Goal: Task Accomplishment & Management: Manage account settings

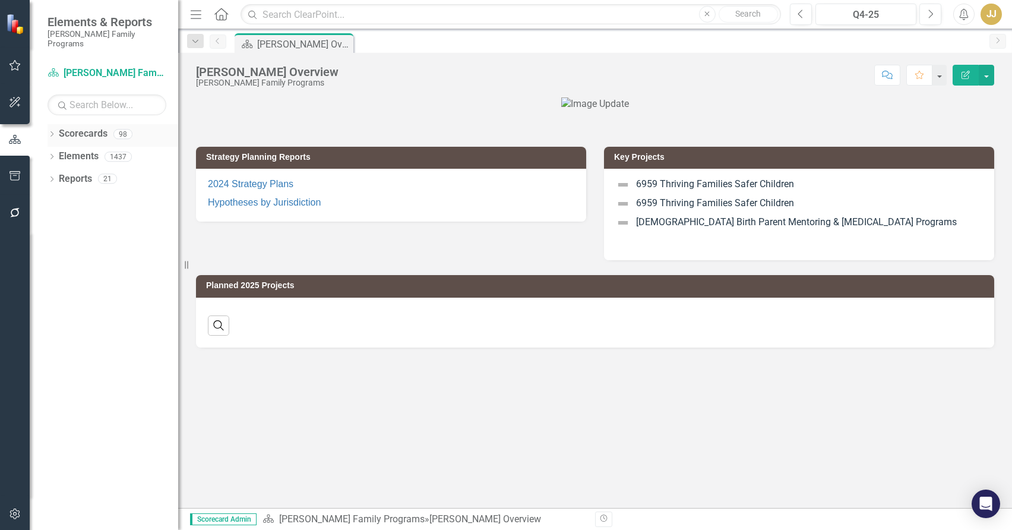
click at [50, 132] on icon "Dropdown" at bounding box center [51, 135] width 8 height 7
click at [56, 153] on icon "Dropdown" at bounding box center [57, 156] width 9 height 7
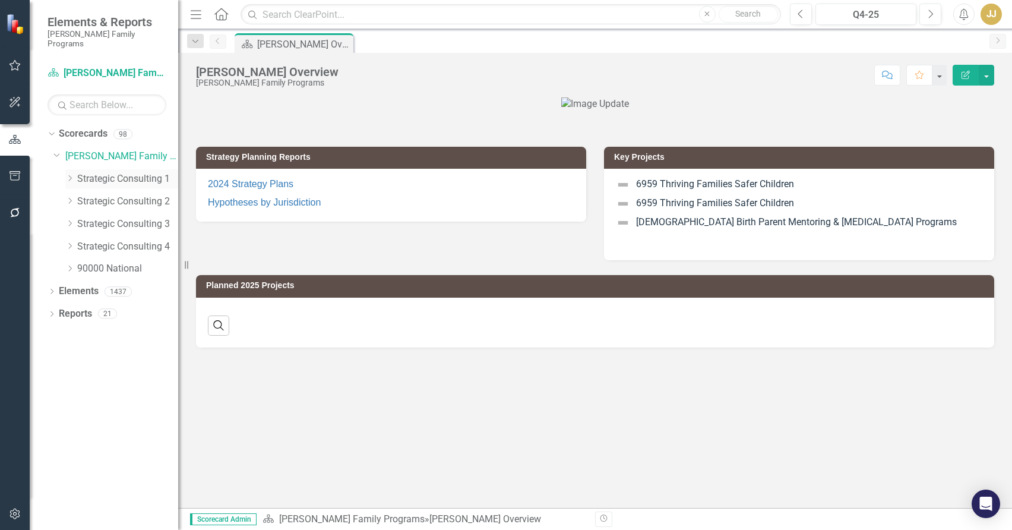
click at [69, 175] on icon "Dropdown" at bounding box center [69, 178] width 9 height 7
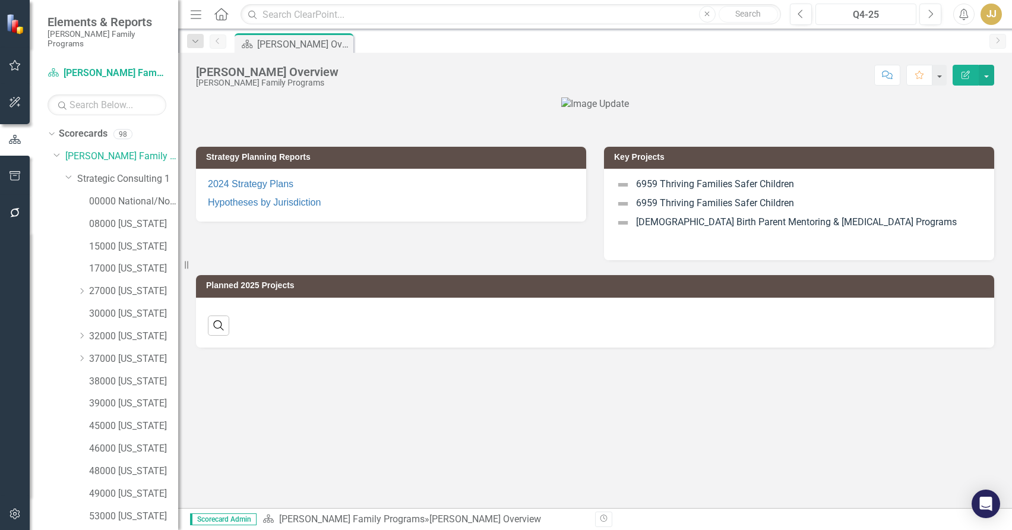
click at [847, 17] on div "Q4-25" at bounding box center [865, 15] width 93 height 14
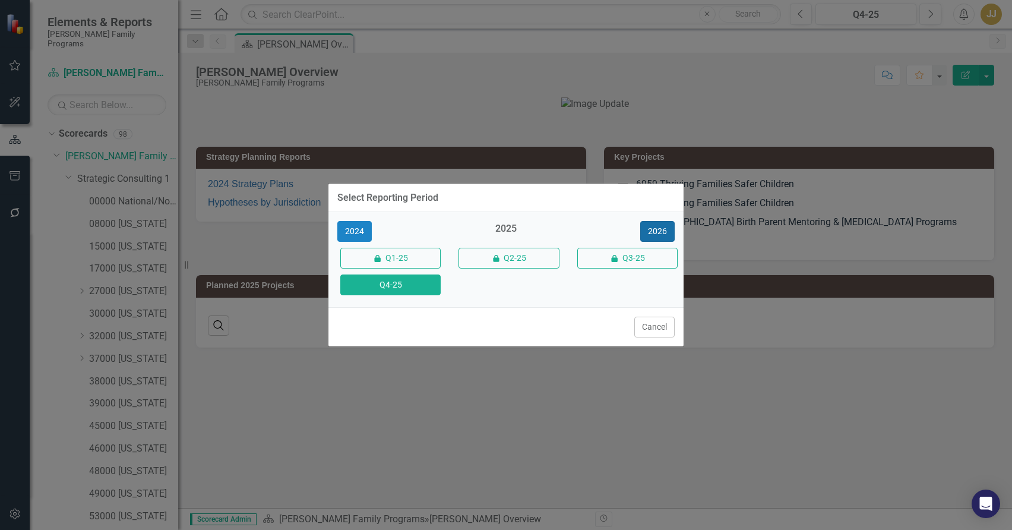
click at [664, 230] on button "2026" at bounding box center [657, 231] width 34 height 21
click at [420, 284] on button "Q4-26" at bounding box center [390, 284] width 100 height 21
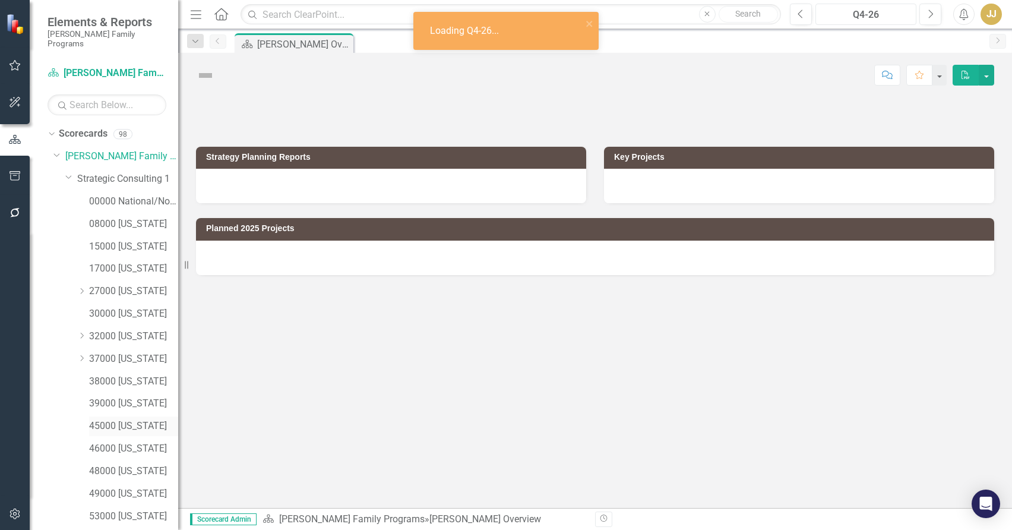
scroll to position [124, 0]
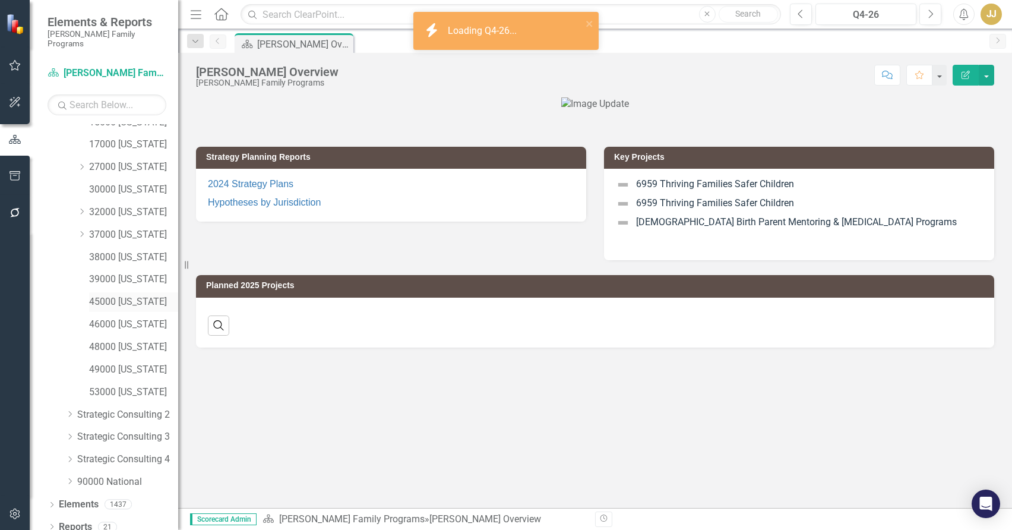
click at [141, 295] on link "45000 [US_STATE]" at bounding box center [133, 302] width 89 height 14
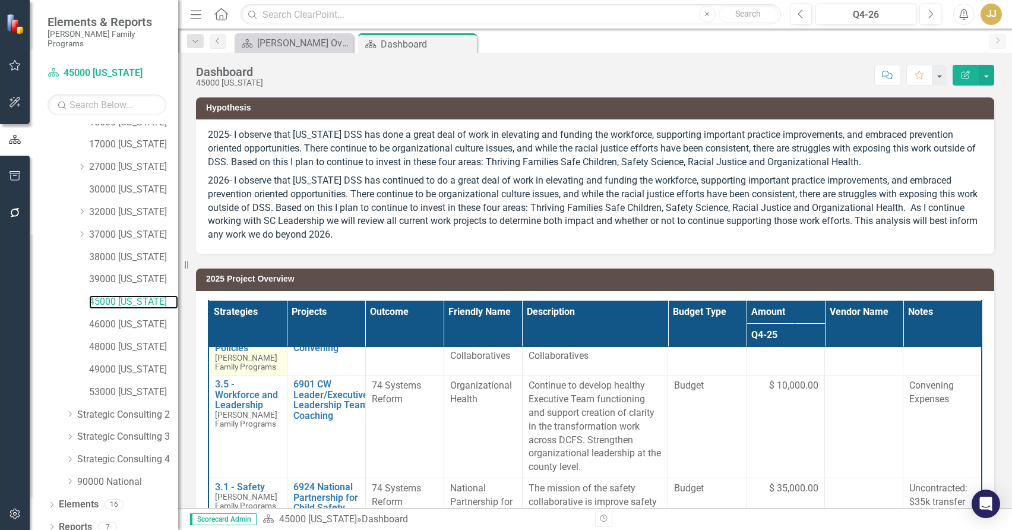
scroll to position [182, 0]
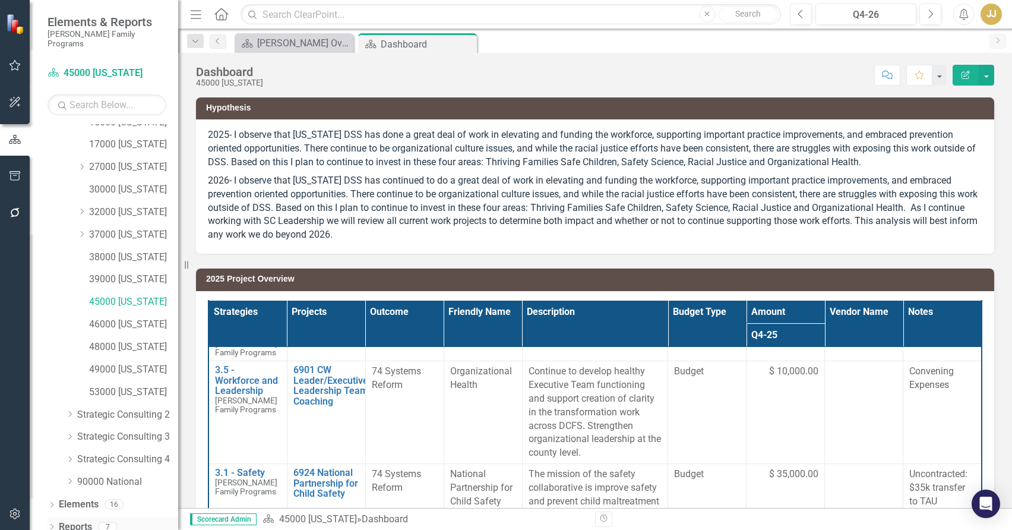
click at [50, 524] on icon "Dropdown" at bounding box center [51, 527] width 8 height 7
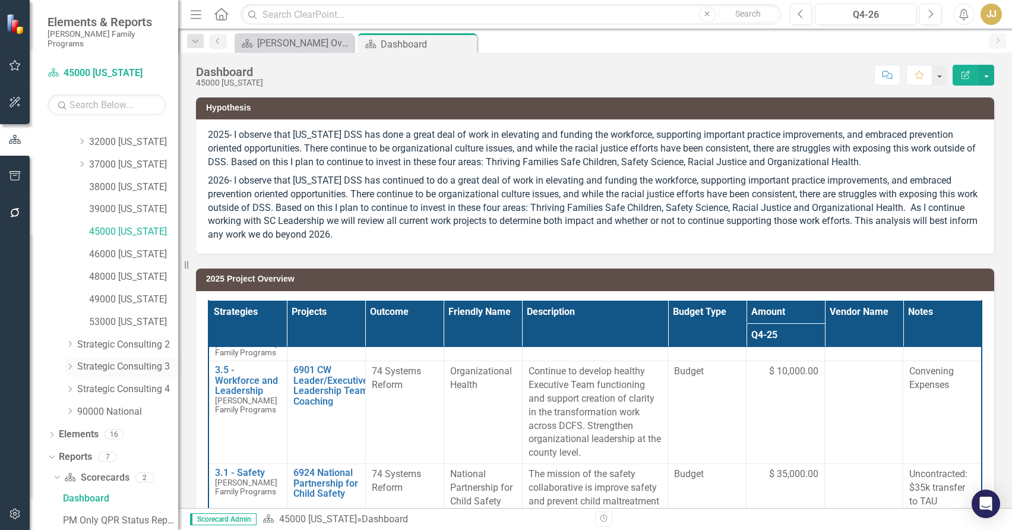
scroll to position [273, 0]
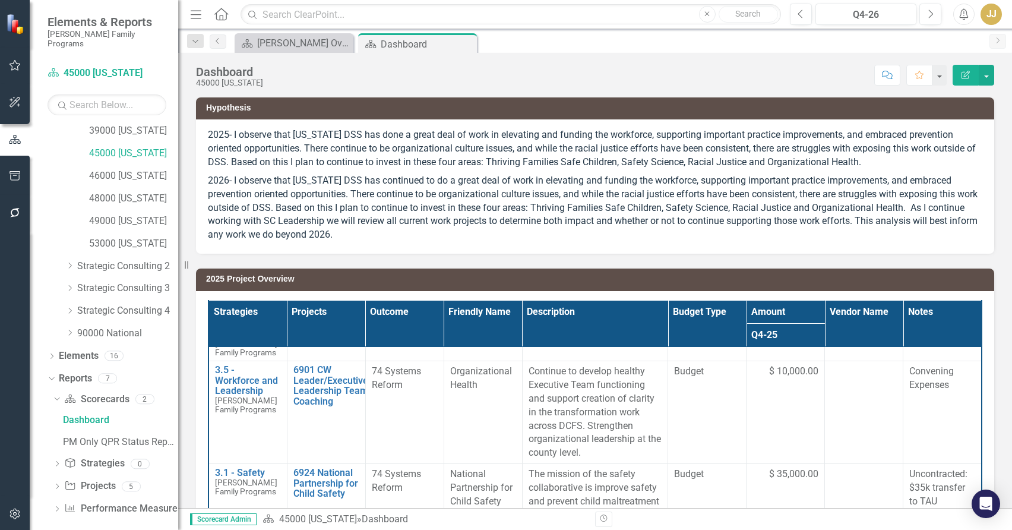
click at [52, 477] on div "Dropdown Scorecard Scorecards 2 Dashboard PM Only QPR Status Report Dropdown St…" at bounding box center [112, 455] width 131 height 132
click at [57, 483] on icon at bounding box center [57, 485] width 3 height 5
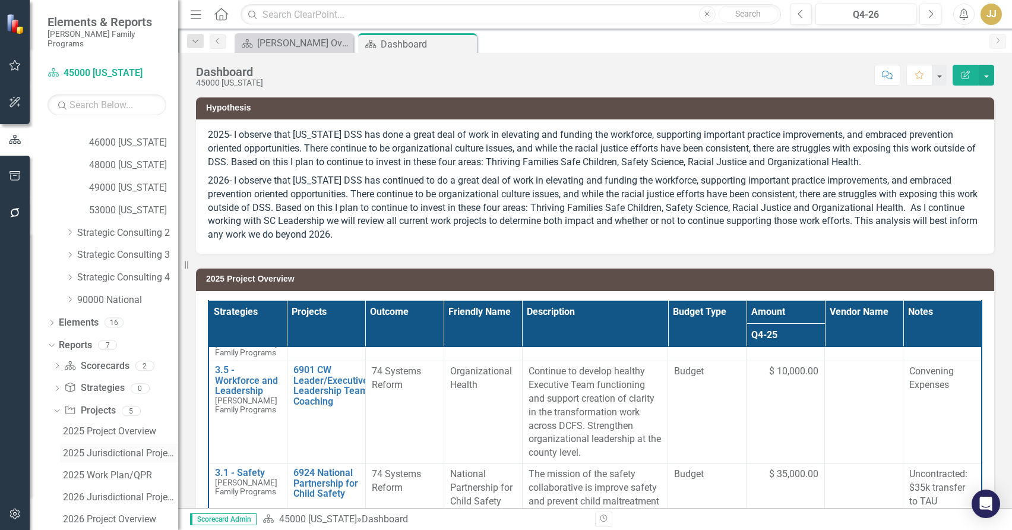
scroll to position [338, 0]
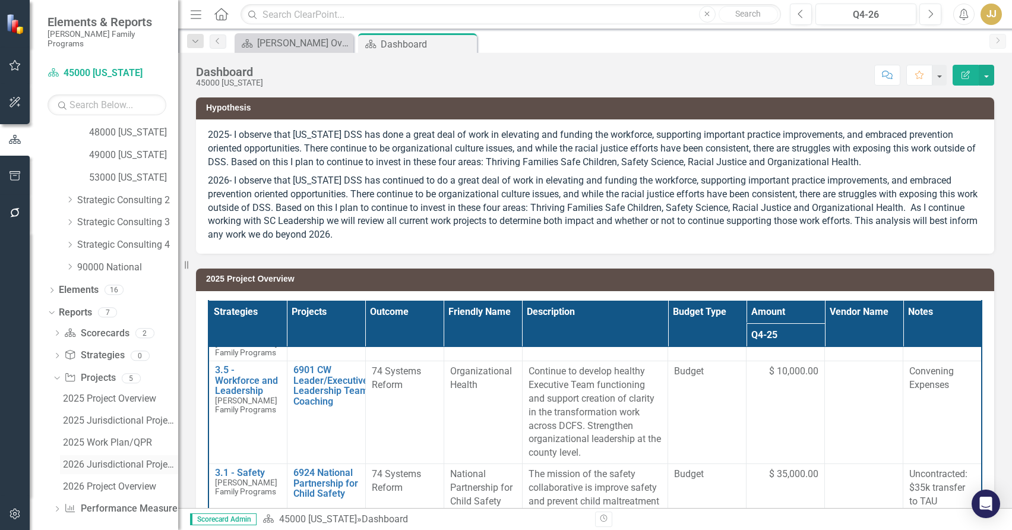
click at [106, 459] on div "2026 Jurisdictional Projects Assessment" at bounding box center [120, 464] width 115 height 11
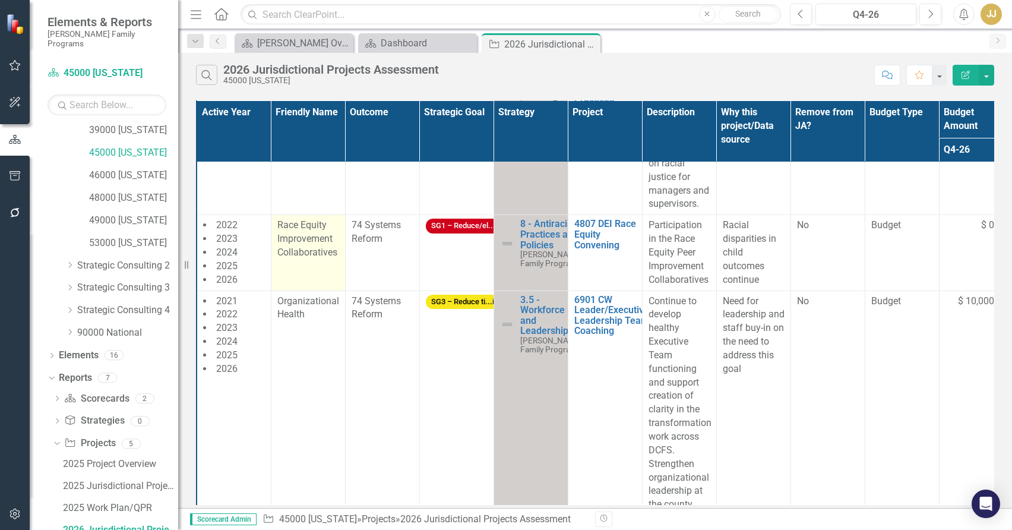
scroll to position [356, 0]
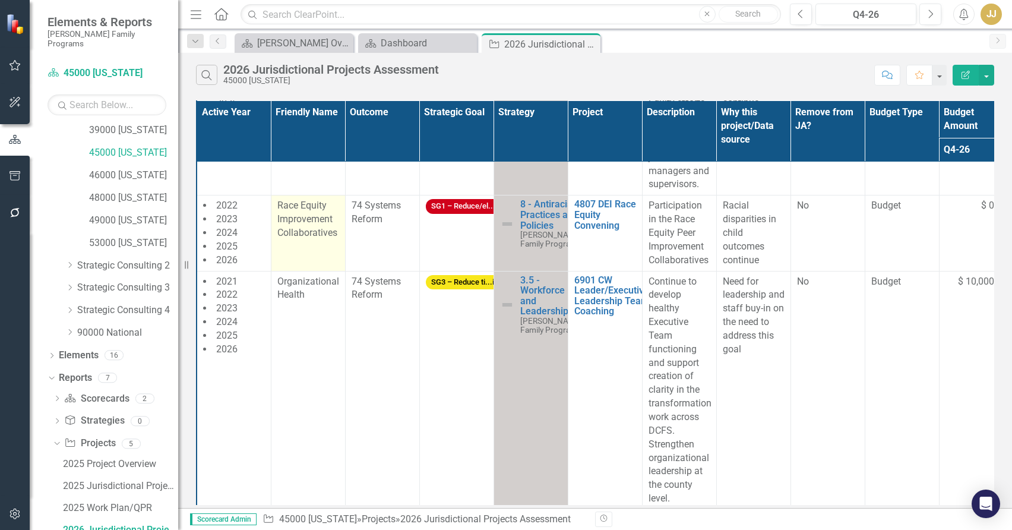
click at [313, 238] on span "Race Equity Improvement Collaboratives" at bounding box center [307, 218] width 60 height 39
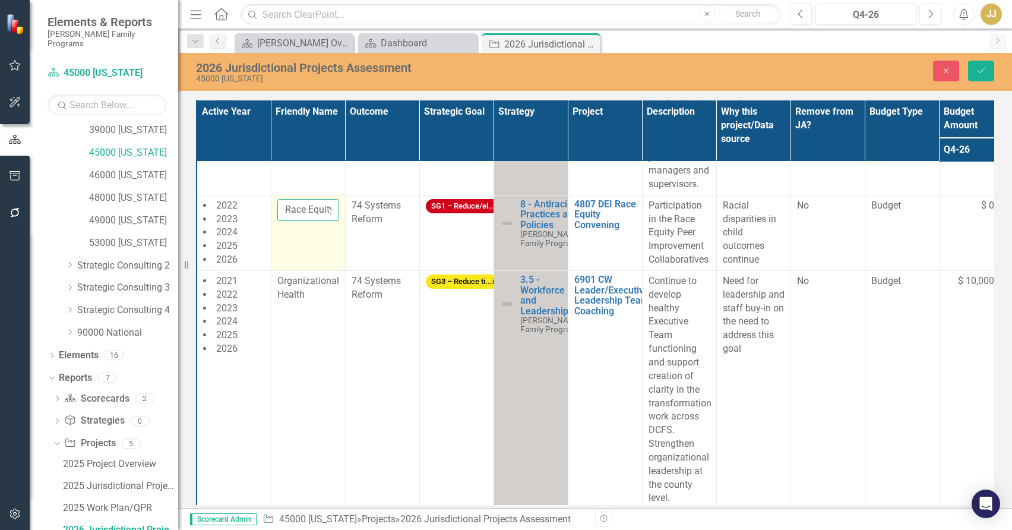
click at [317, 221] on input "Race Equity Improvement Collaboratives" at bounding box center [308, 210] width 62 height 22
drag, startPoint x: 286, startPoint y: 221, endPoint x: 342, endPoint y: 223, distance: 55.8
click at [342, 223] on td "Race Equity Improvement Collaboratives" at bounding box center [308, 232] width 74 height 75
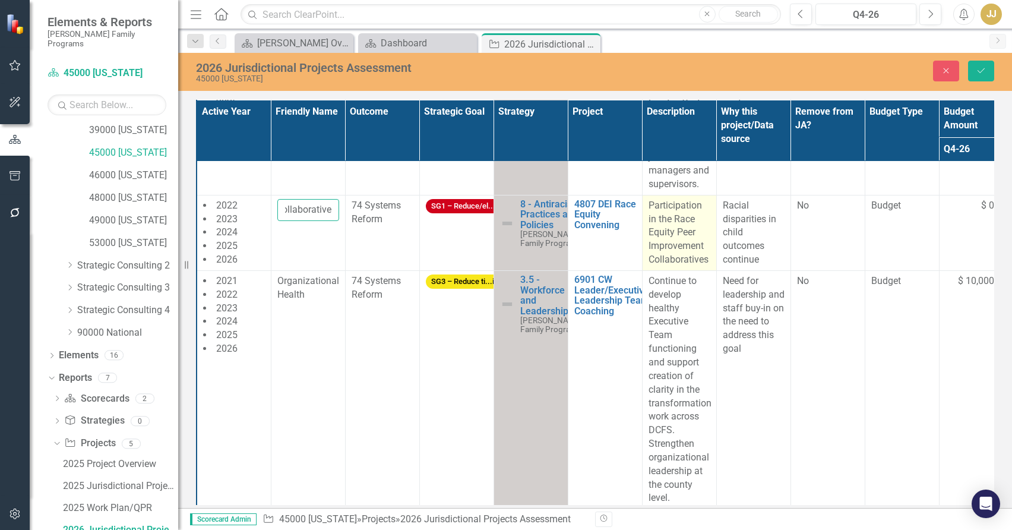
type input "Well Being Transformation Collaborative"
click at [655, 258] on p "Participation in the Race Equity Peer Improvement Collaboratives" at bounding box center [679, 233] width 62 height 68
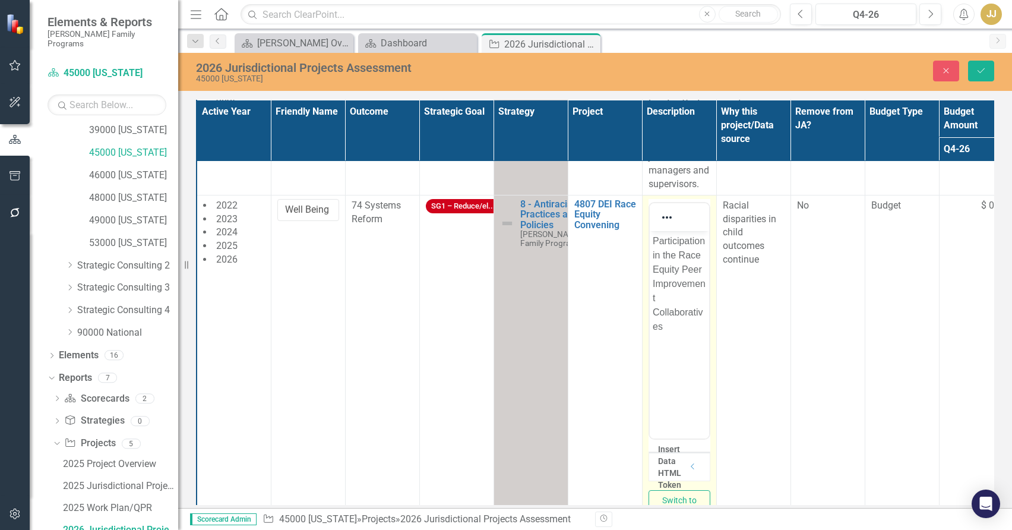
click at [686, 274] on p "Participation in the Race Equity Peer Improvement Collaboratives" at bounding box center [678, 283] width 53 height 100
drag, startPoint x: 679, startPoint y: 269, endPoint x: 679, endPoint y: 251, distance: 17.8
click at [679, 251] on p "Participation in the Race Equity Peer Improvement Collaboratives" at bounding box center [678, 283] width 53 height 100
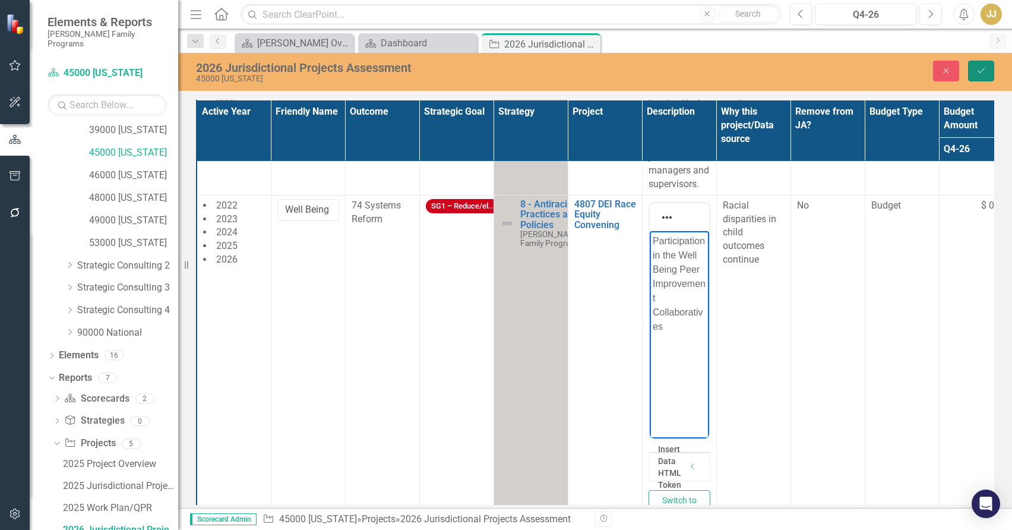
click at [983, 66] on icon "Save" at bounding box center [981, 70] width 11 height 8
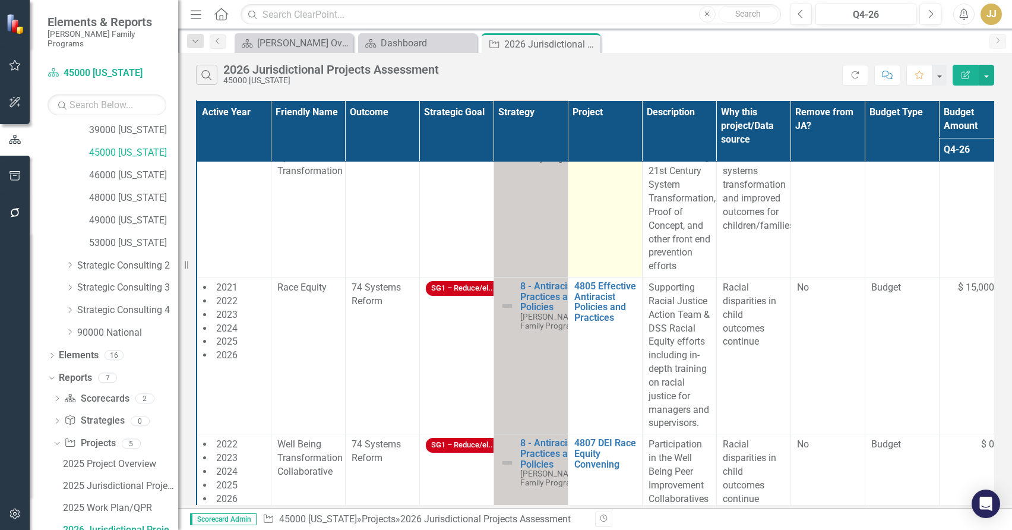
scroll to position [119, 0]
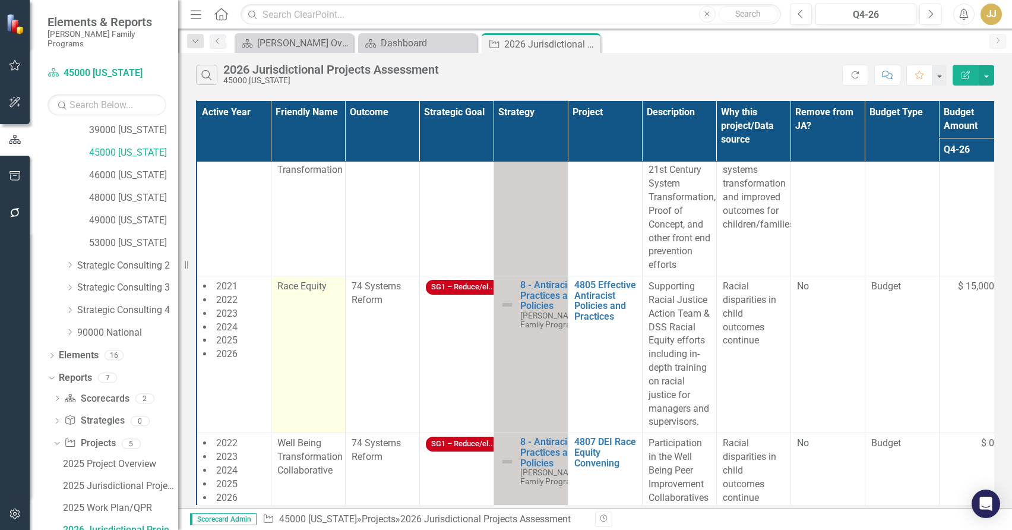
click at [318, 292] on span "Race Equity" at bounding box center [301, 285] width 49 height 11
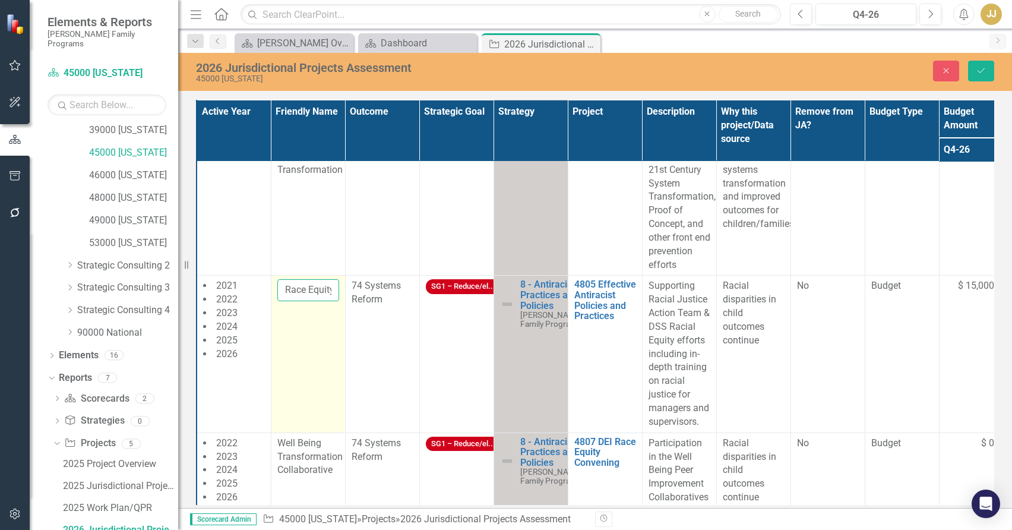
scroll to position [0, 0]
drag, startPoint x: 328, startPoint y: 303, endPoint x: 277, endPoint y: 301, distance: 51.1
click at [277, 301] on input "Race Equity" at bounding box center [308, 290] width 62 height 22
type input "t"
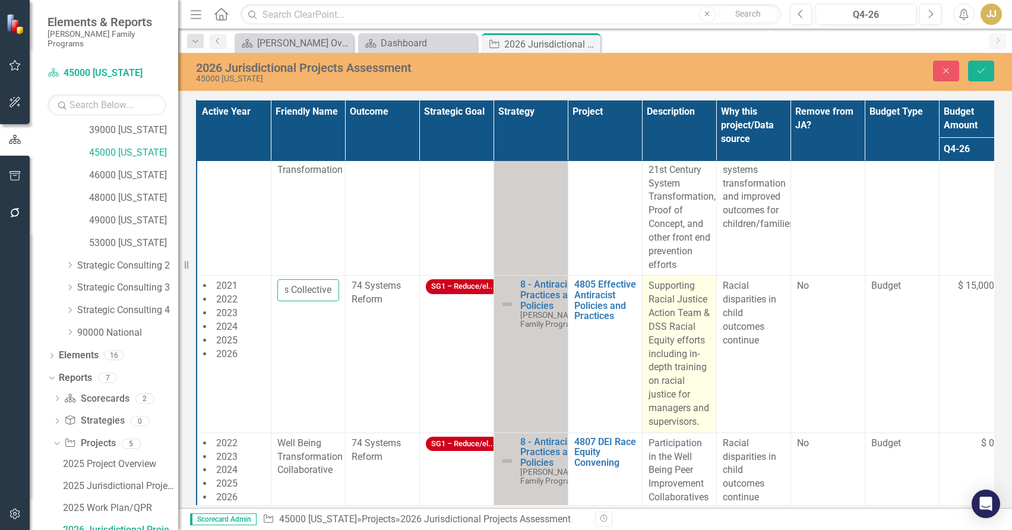
type input "Healthy Communities Collective"
click at [679, 325] on p "Supporting Racial Justice Action Team & DSS Racial Equity efforts including in-…" at bounding box center [679, 353] width 62 height 149
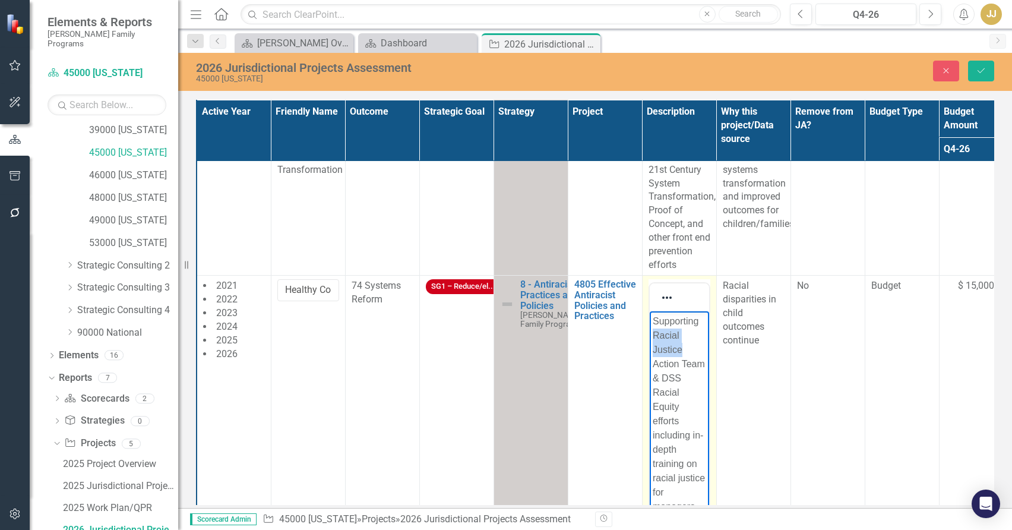
drag, startPoint x: 679, startPoint y: 349, endPoint x: 660, endPoint y: 336, distance: 23.2
click at [660, 336] on p "Supporting Racial Justice Action Team & DSS Racial Equity efforts including in-…" at bounding box center [678, 428] width 53 height 228
drag, startPoint x: 653, startPoint y: 344, endPoint x: 682, endPoint y: 365, distance: 35.4
click at [682, 365] on p "Supporting Healthy Communities Action Team & DSS Racial Equity efforts includin…" at bounding box center [678, 392] width 53 height 228
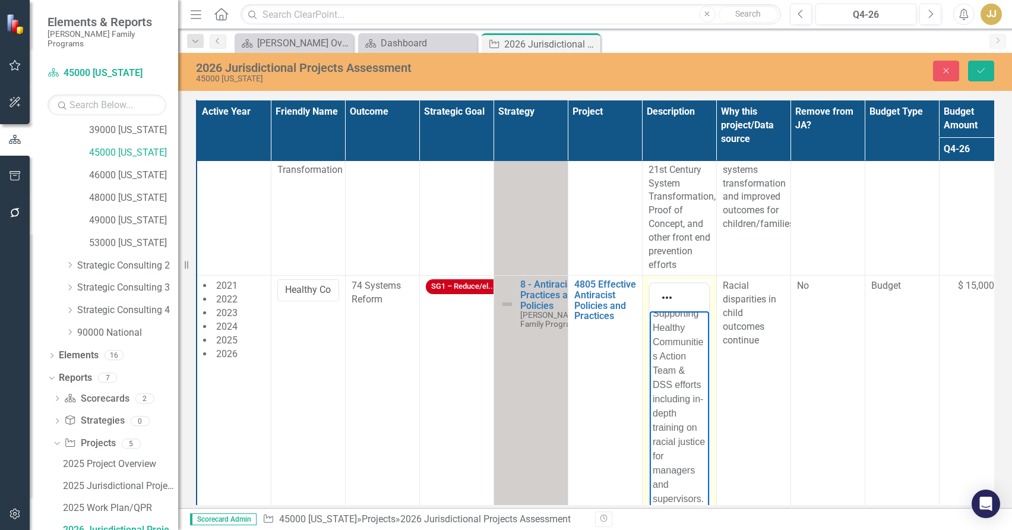
scroll to position [178, 0]
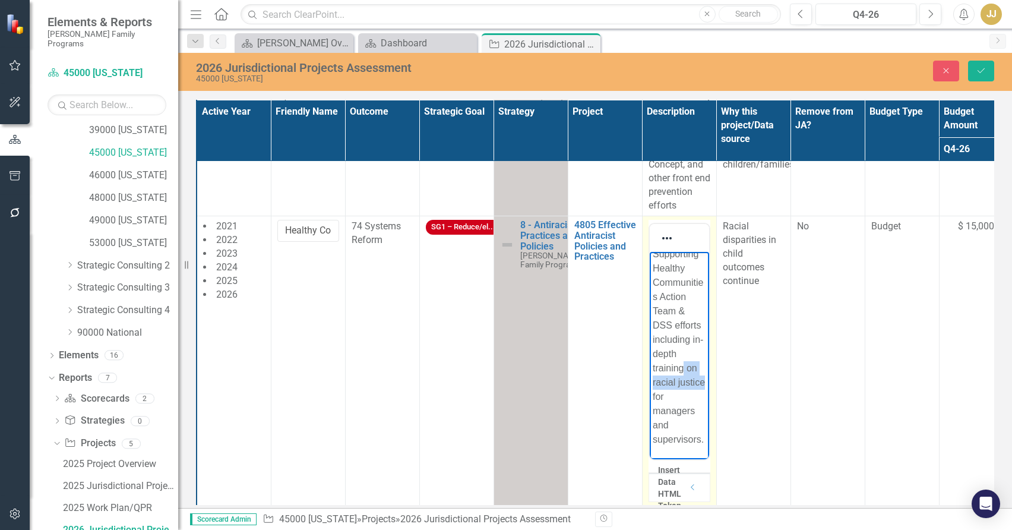
drag, startPoint x: 679, startPoint y: 381, endPoint x: 683, endPoint y: 356, distance: 25.2
click at [683, 356] on p "Supporting Healthy Communities Action Team & DSS efforts including in-depth tra…" at bounding box center [678, 346] width 53 height 199
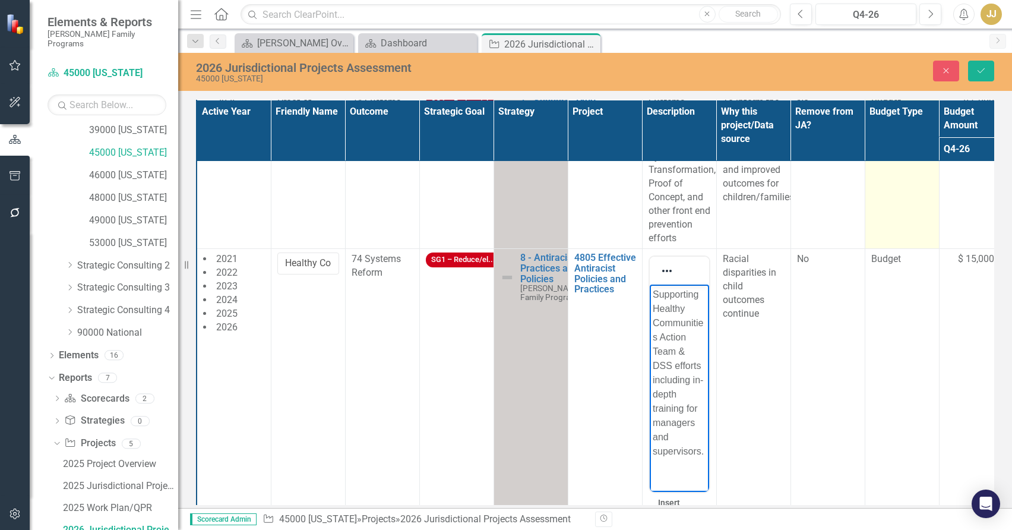
scroll to position [119, 0]
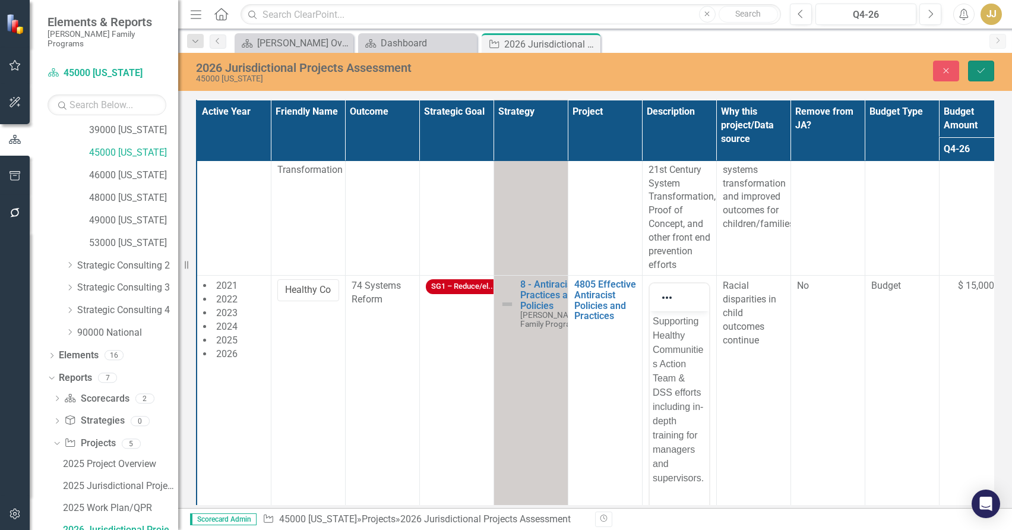
click at [978, 68] on icon "Save" at bounding box center [981, 70] width 11 height 8
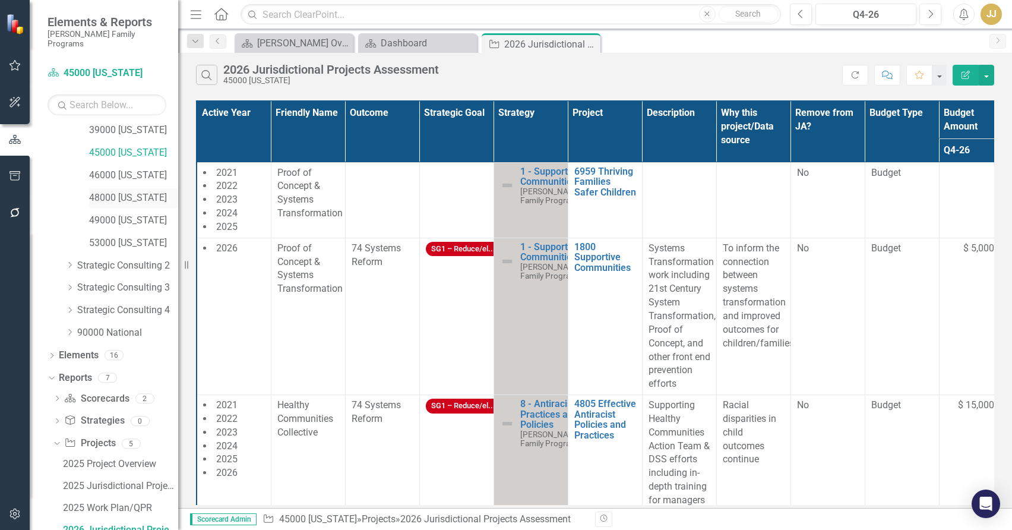
click at [129, 191] on link "48000 [US_STATE]" at bounding box center [133, 198] width 89 height 14
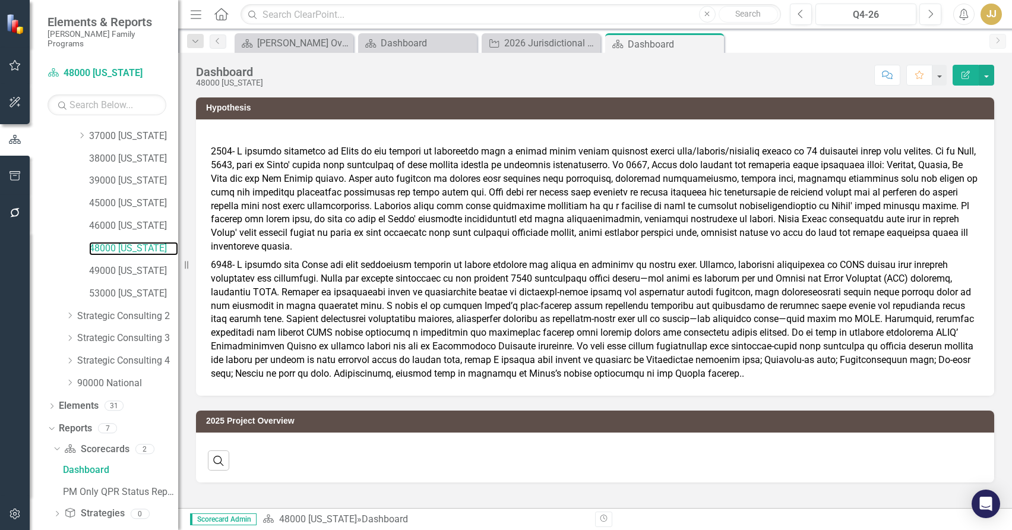
scroll to position [273, 0]
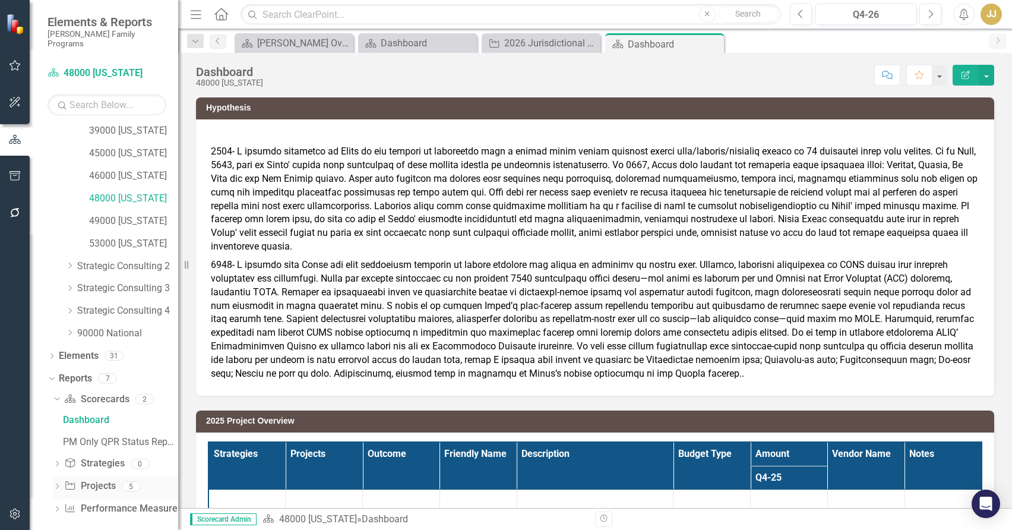
click at [55, 483] on div "Dropdown" at bounding box center [57, 488] width 8 height 10
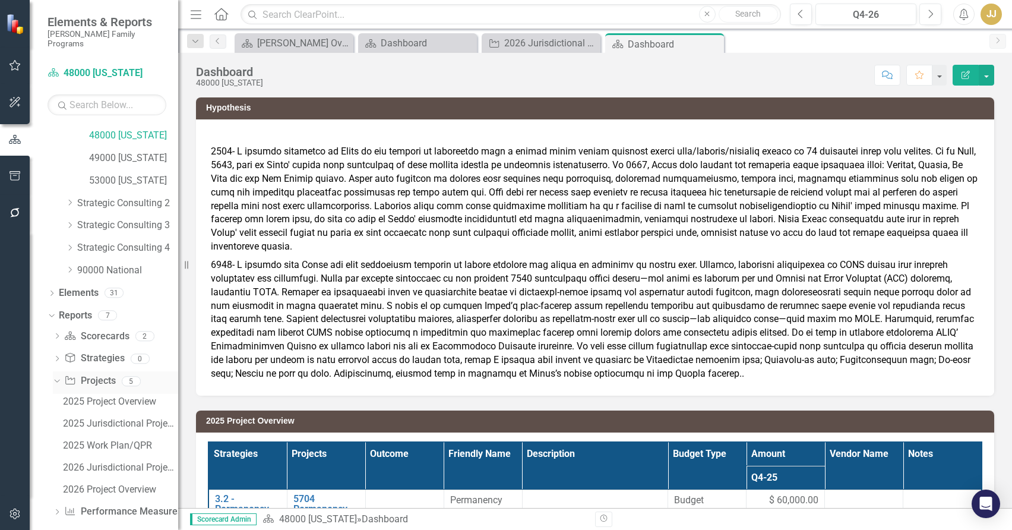
scroll to position [338, 0]
click at [94, 459] on div "2026 Jurisdictional Projects Assessment" at bounding box center [120, 464] width 115 height 11
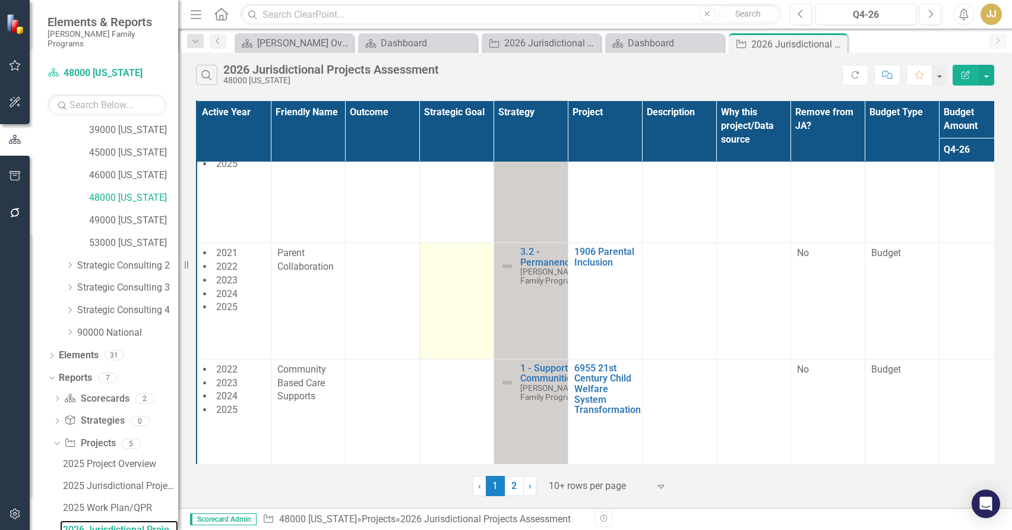
scroll to position [297, 0]
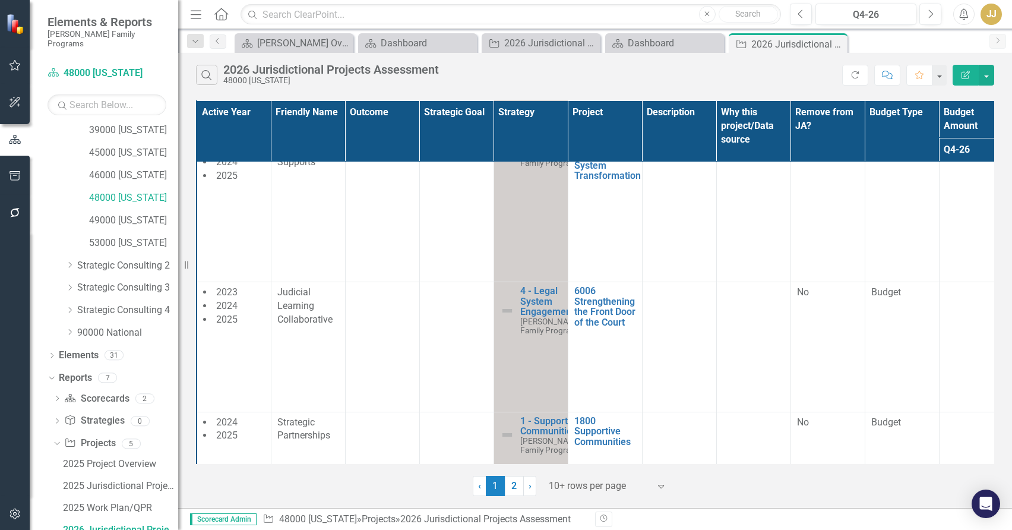
click at [581, 479] on div at bounding box center [599, 486] width 101 height 16
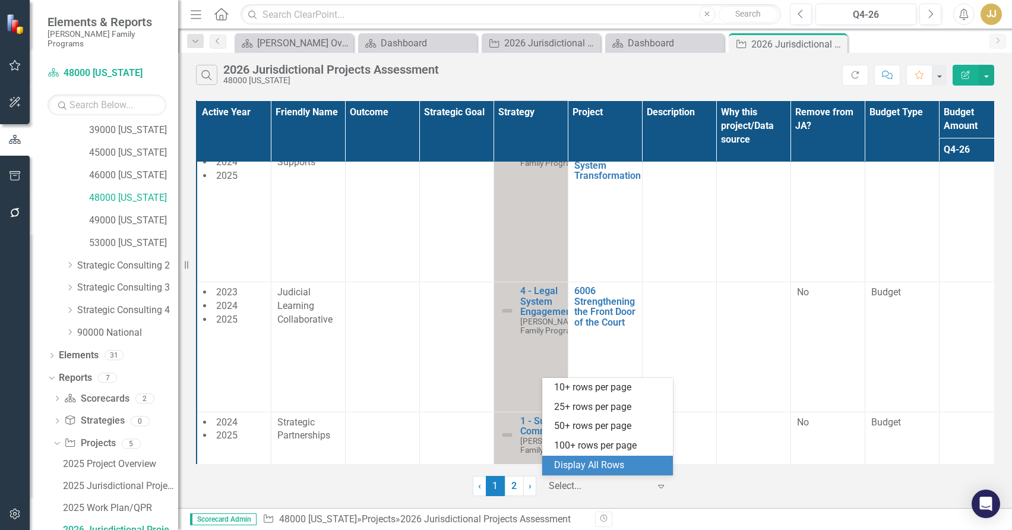
click at [598, 468] on div "Display All Rows" at bounding box center [610, 465] width 112 height 14
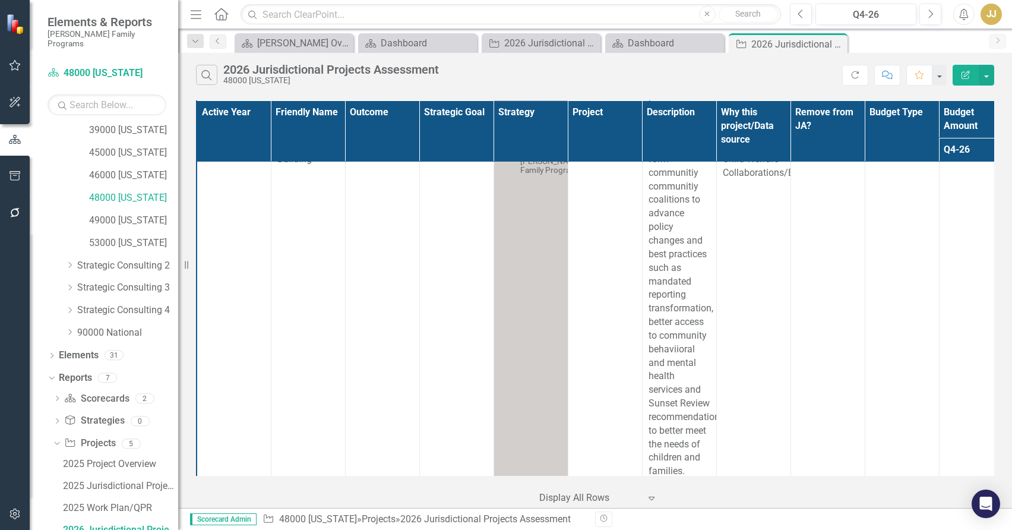
scroll to position [2758, 0]
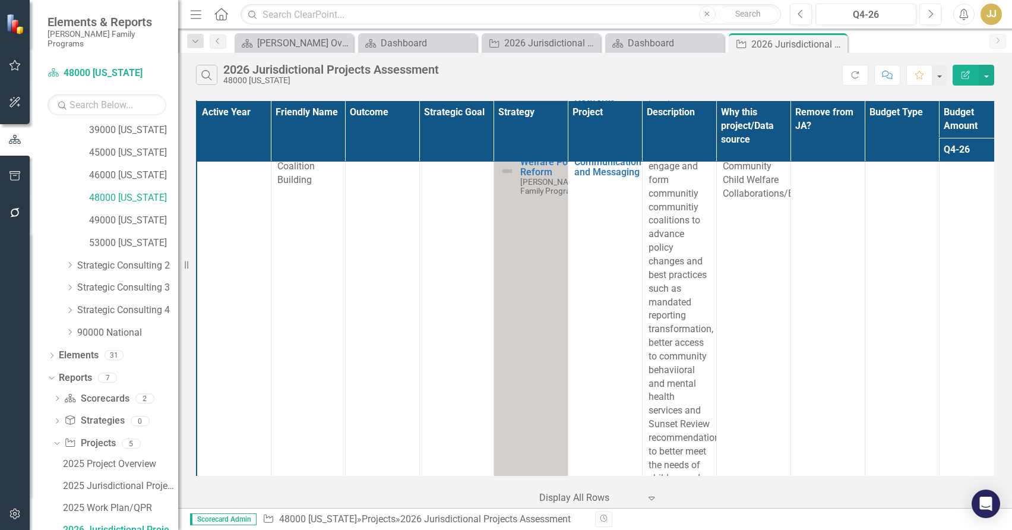
click at [930, 50] on div "Scorecard [PERSON_NAME] Overview Close Scorecard Dashboard Close Project 2026 J…" at bounding box center [607, 42] width 751 height 19
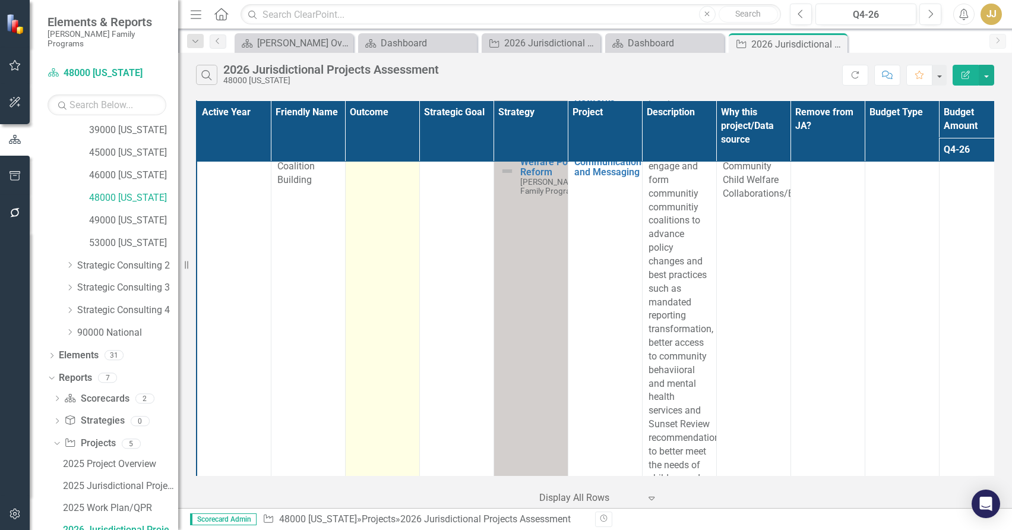
click at [357, 210] on td "73 Outreach" at bounding box center [382, 322] width 74 height 360
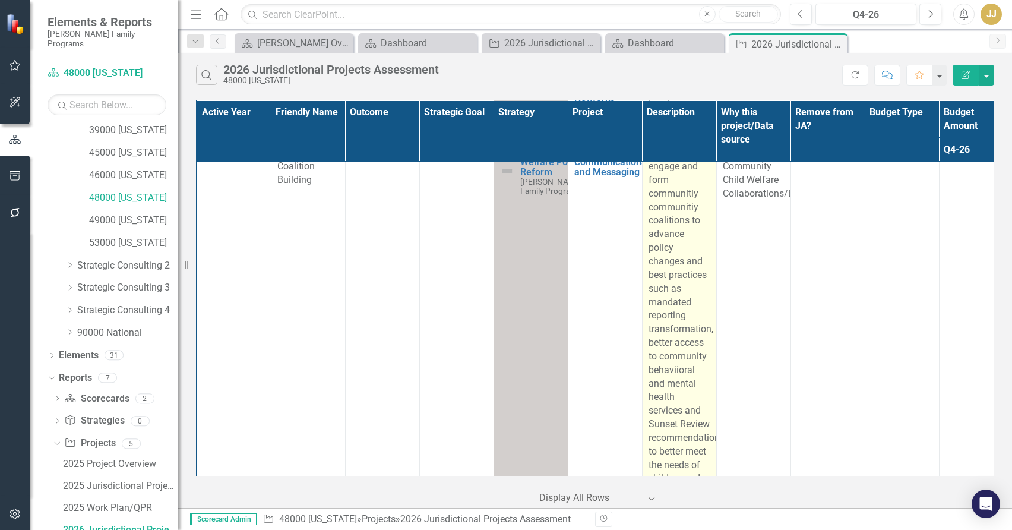
click at [672, 296] on p "Continue to engage and form communitiy communitiy coalitions to advance policy …" at bounding box center [679, 322] width 62 height 353
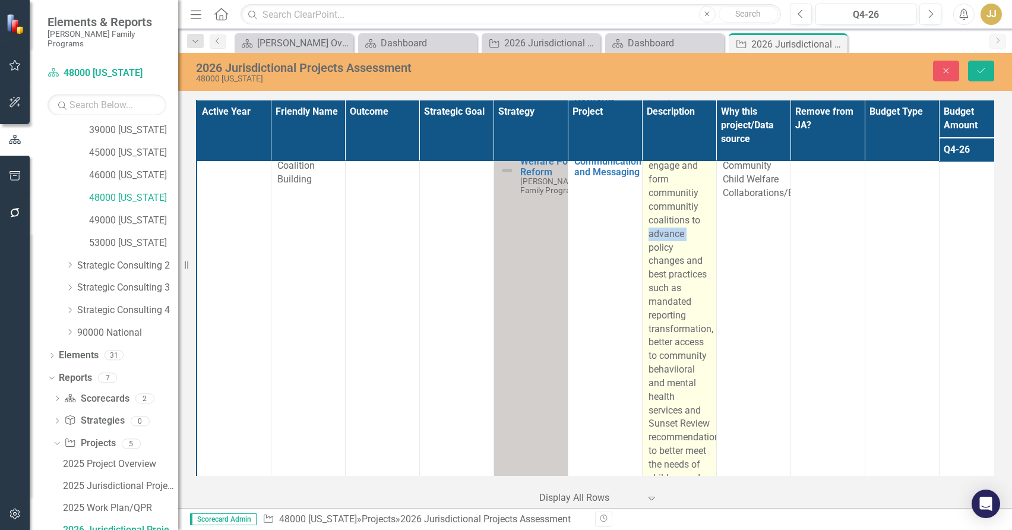
click at [672, 296] on p "Continue to engage and form communitiy communitiy coalitions to advance policy …" at bounding box center [679, 322] width 62 height 353
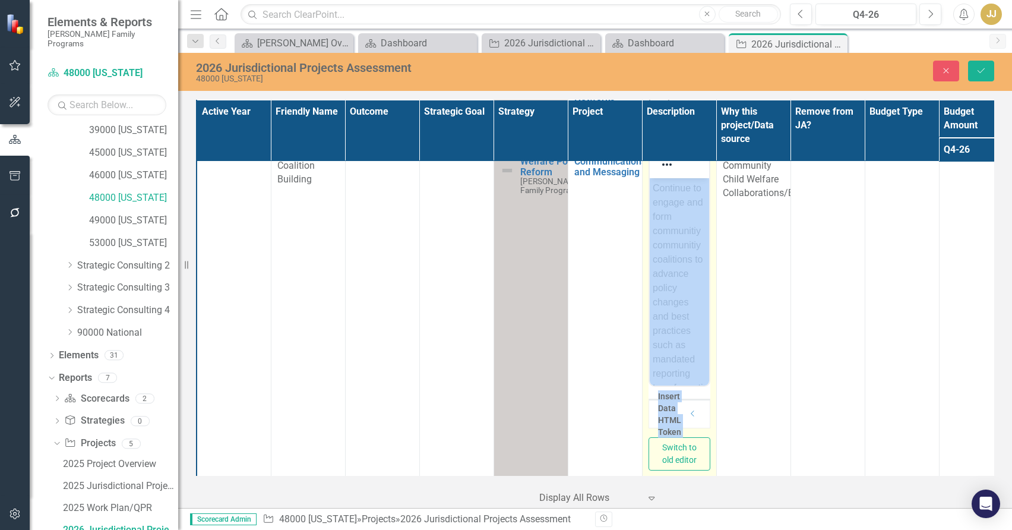
scroll to position [0, 0]
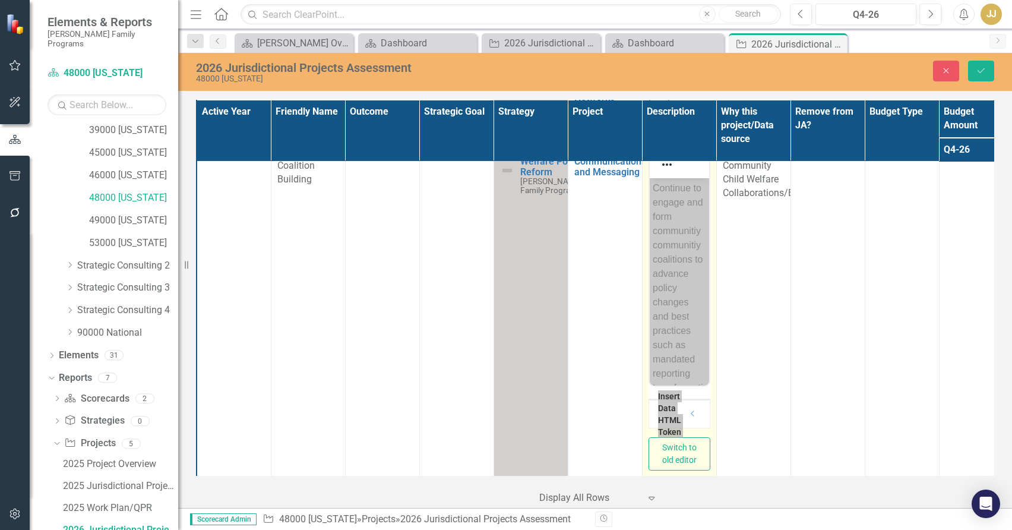
click at [674, 239] on p "Continue to engage and form communitiy communitiy coalitions to advance policy …" at bounding box center [678, 393] width 53 height 427
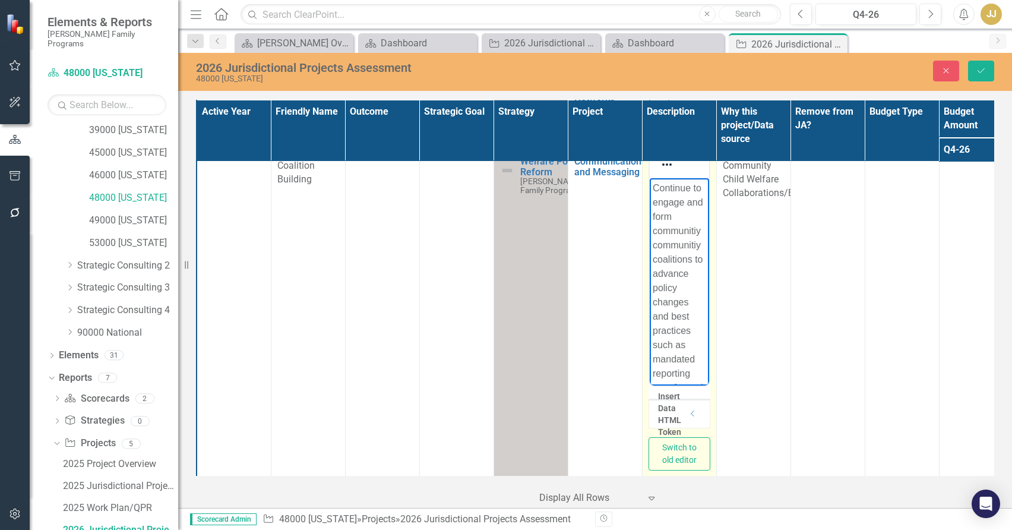
click at [673, 247] on p "Continue to engage and form communitiy communitiy coalitions to advance policy …" at bounding box center [678, 393] width 53 height 427
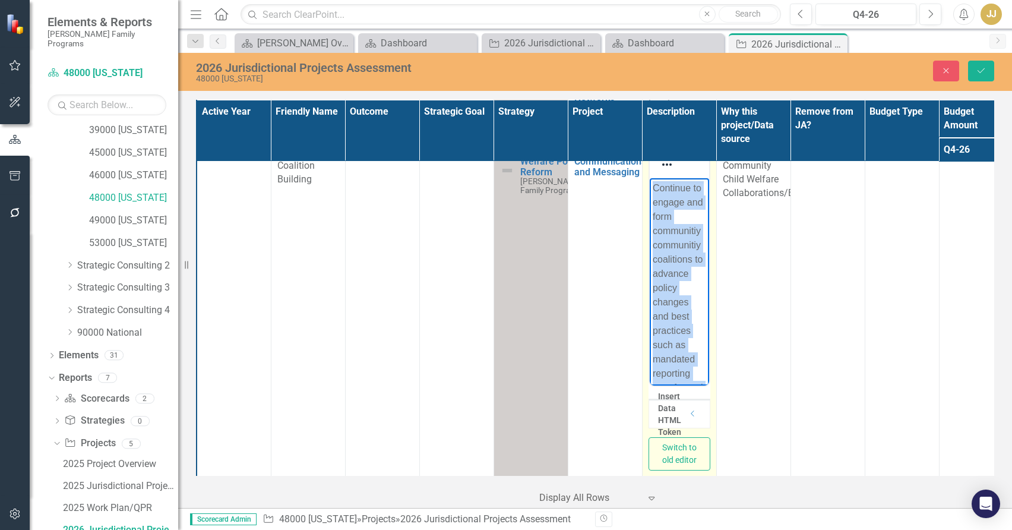
click at [673, 247] on p "Continue to engage and form communitiy communitiy coalitions to advance policy …" at bounding box center [678, 393] width 53 height 427
copy p "Continue to engage and form communitiy communitiy coalitions to advance policy …"
click at [677, 249] on p "Continue to engage and form communitiy communitiy coalitions to advance policy …" at bounding box center [678, 393] width 53 height 427
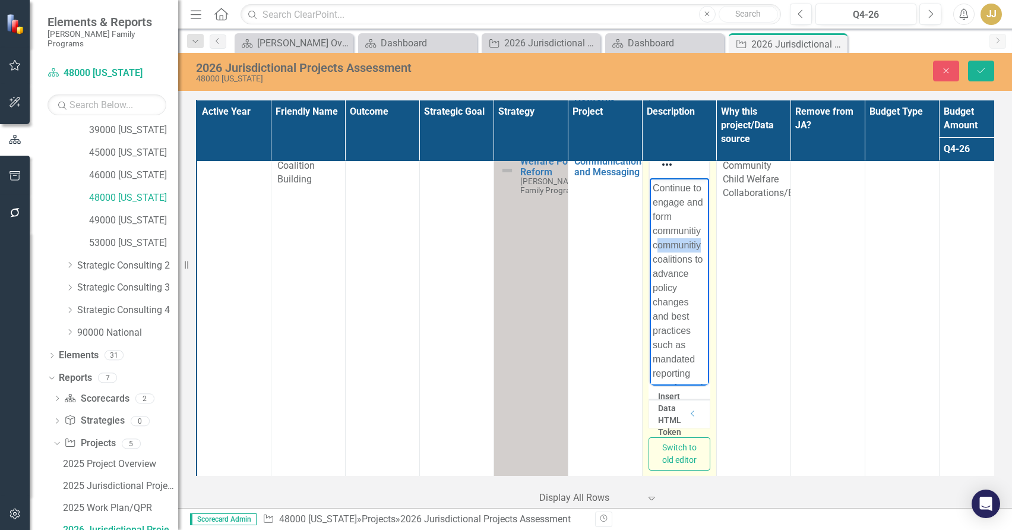
drag, startPoint x: 665, startPoint y: 274, endPoint x: 655, endPoint y: 262, distance: 15.2
click at [655, 262] on p "Continue to engage and form communitiy communitiy coalitions to advance policy …" at bounding box center [678, 393] width 53 height 427
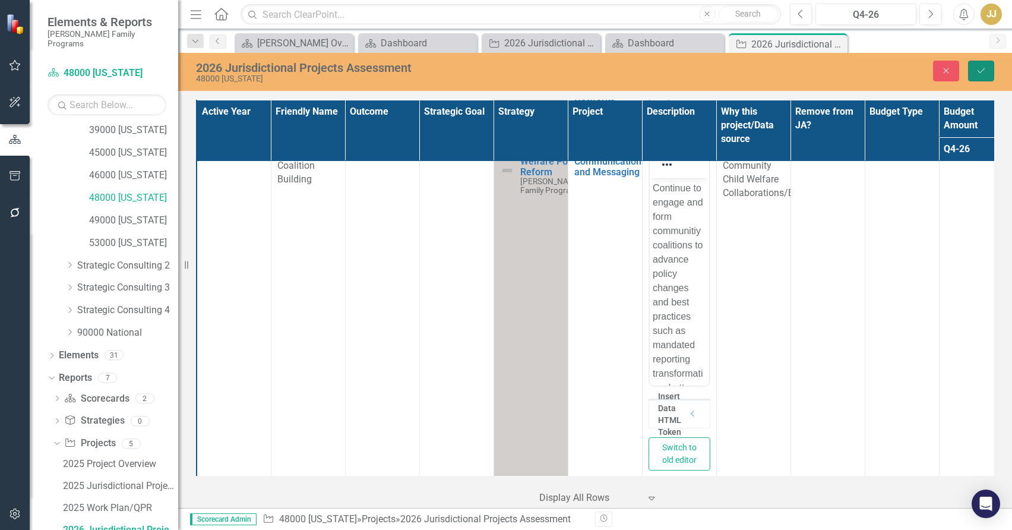
click at [983, 66] on icon "Save" at bounding box center [981, 70] width 11 height 8
